Goal: Navigation & Orientation: Find specific page/section

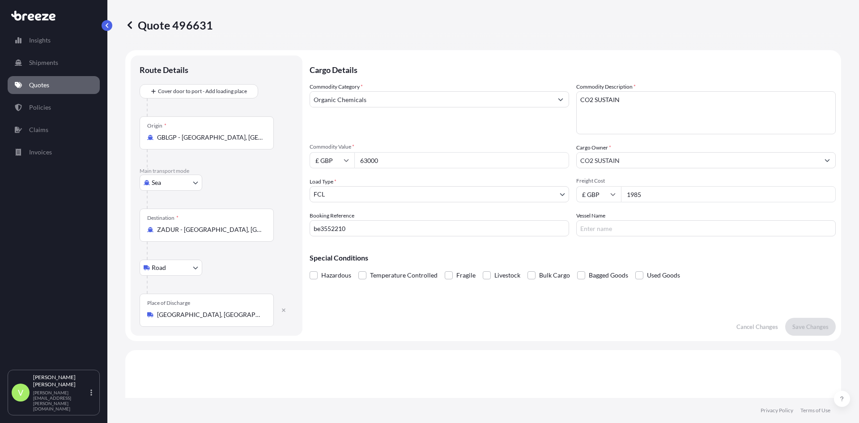
select select "Sea"
select select "Road"
select select "2"
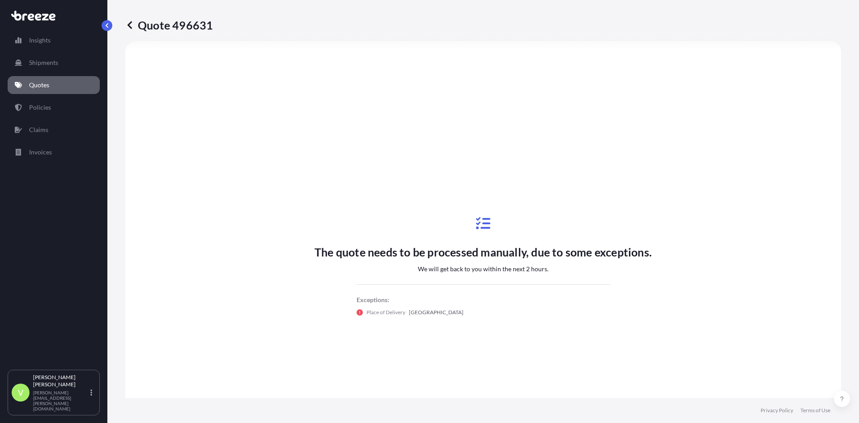
scroll to position [305, 0]
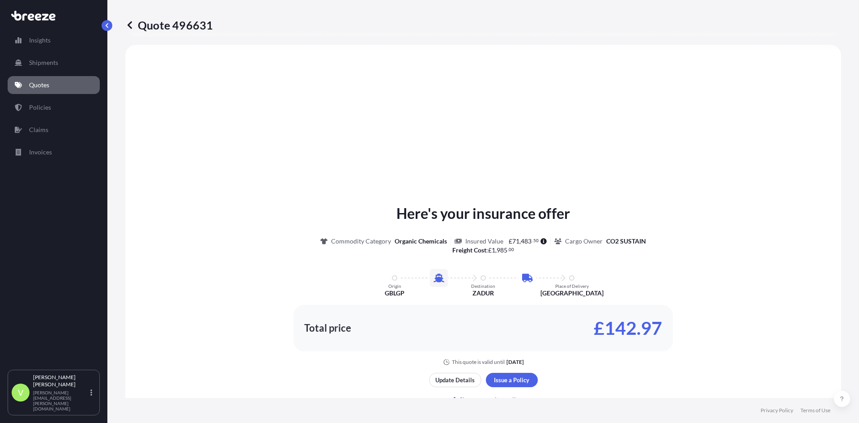
click at [44, 85] on p "Quotes" at bounding box center [39, 84] width 20 height 9
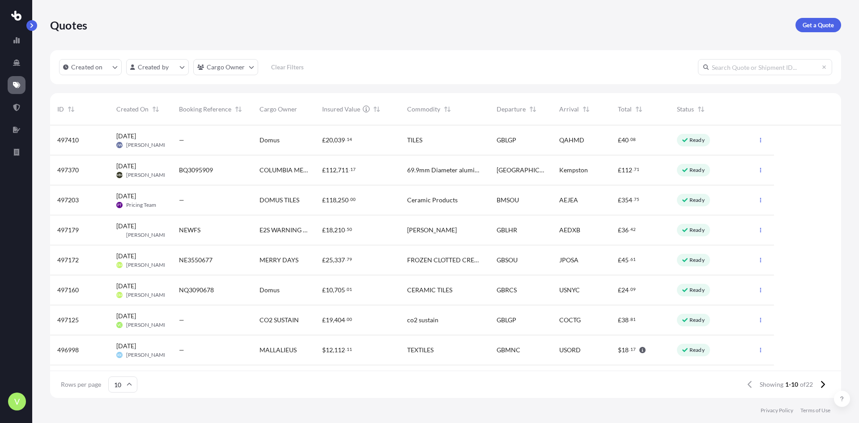
scroll to position [271, 784]
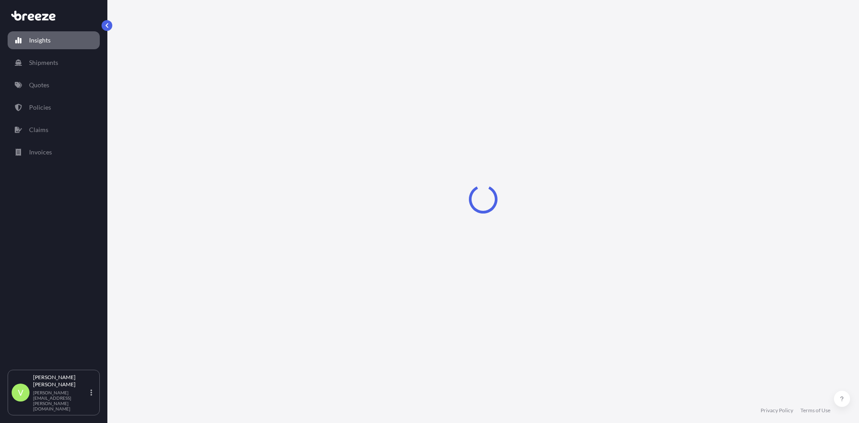
select select "2025"
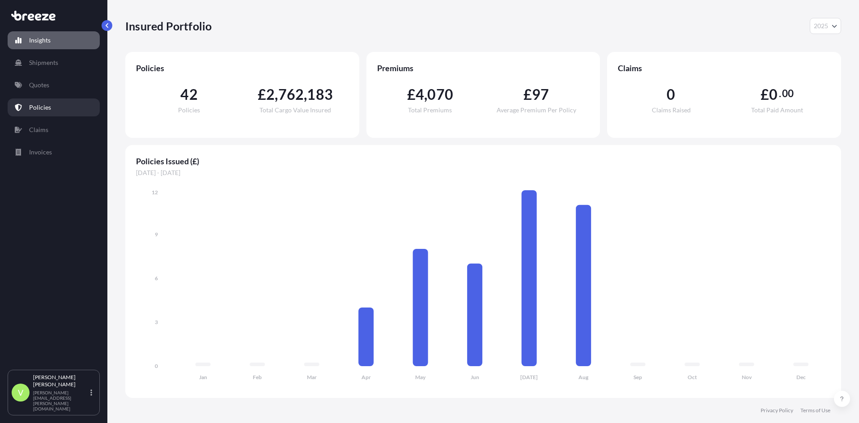
click at [48, 102] on link "Policies" at bounding box center [54, 107] width 92 height 18
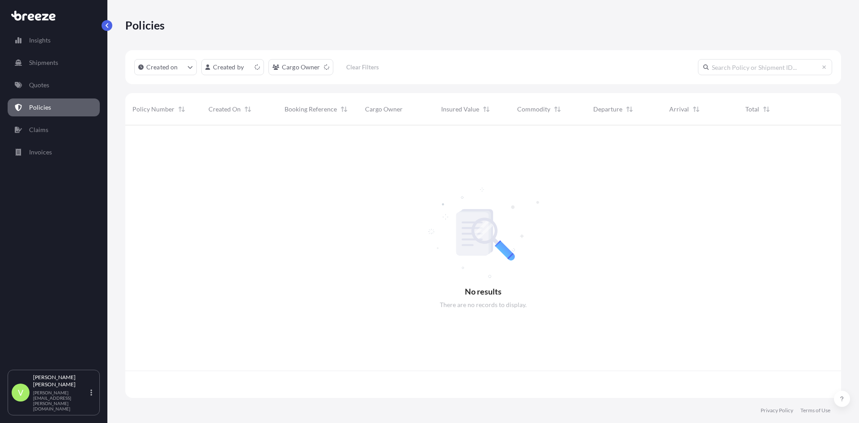
scroll to position [271, 709]
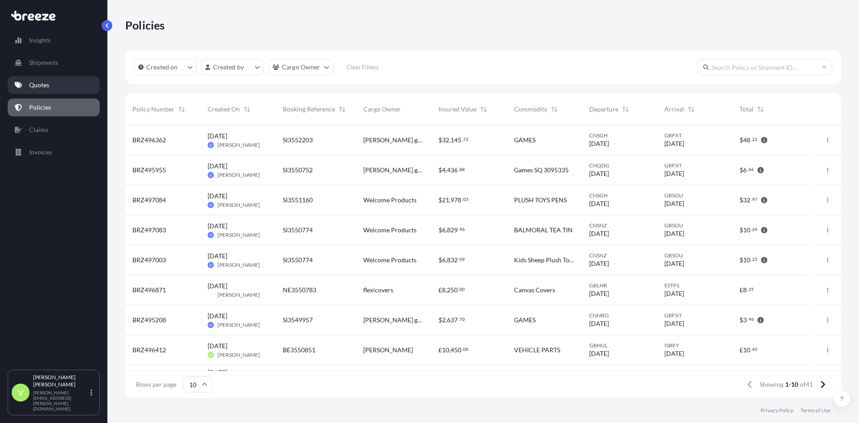
click at [32, 86] on p "Quotes" at bounding box center [39, 84] width 20 height 9
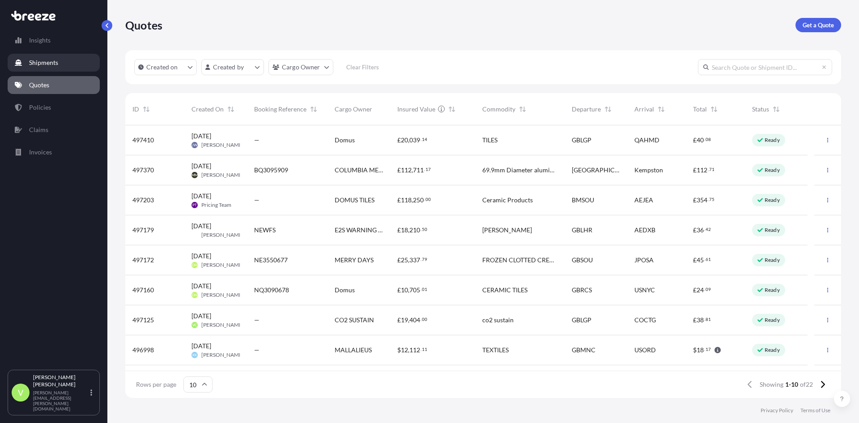
click at [49, 60] on p "Shipments" at bounding box center [43, 62] width 29 height 9
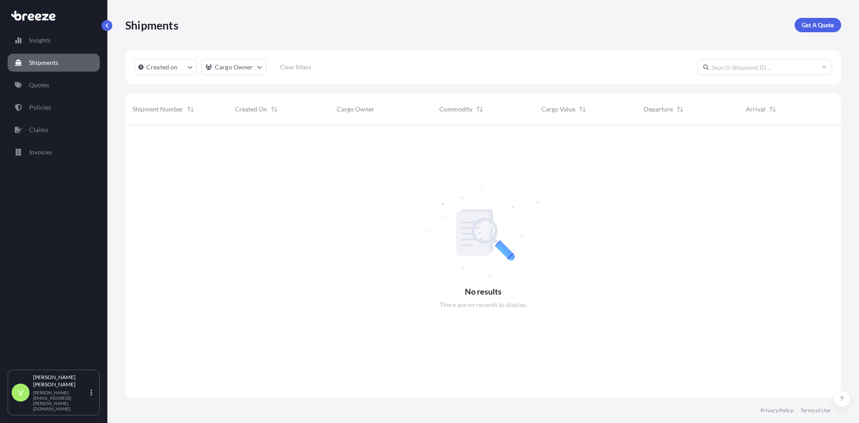
scroll to position [298, 709]
